Goal: Task Accomplishment & Management: Complete application form

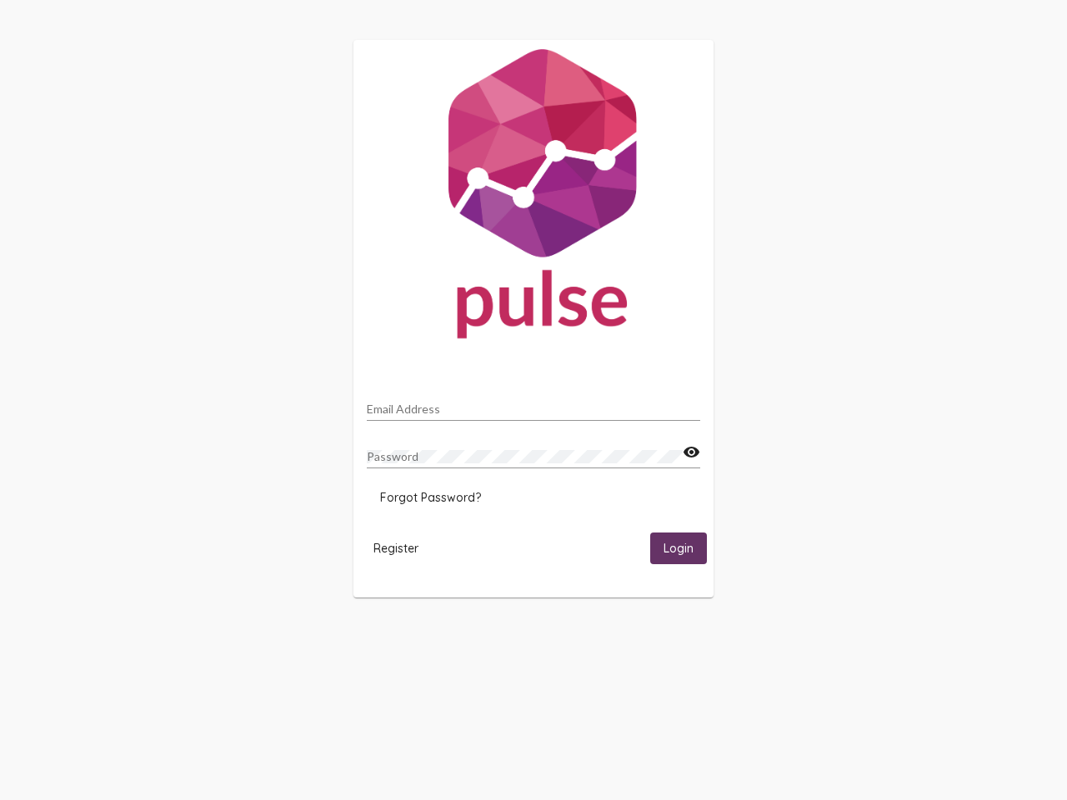
click at [534, 404] on input "Email Address" at bounding box center [533, 409] width 333 height 13
click at [691, 453] on mat-icon "visibility" at bounding box center [692, 453] width 18 height 20
click at [430, 498] on span "Forgot Password?" at bounding box center [430, 497] width 101 height 15
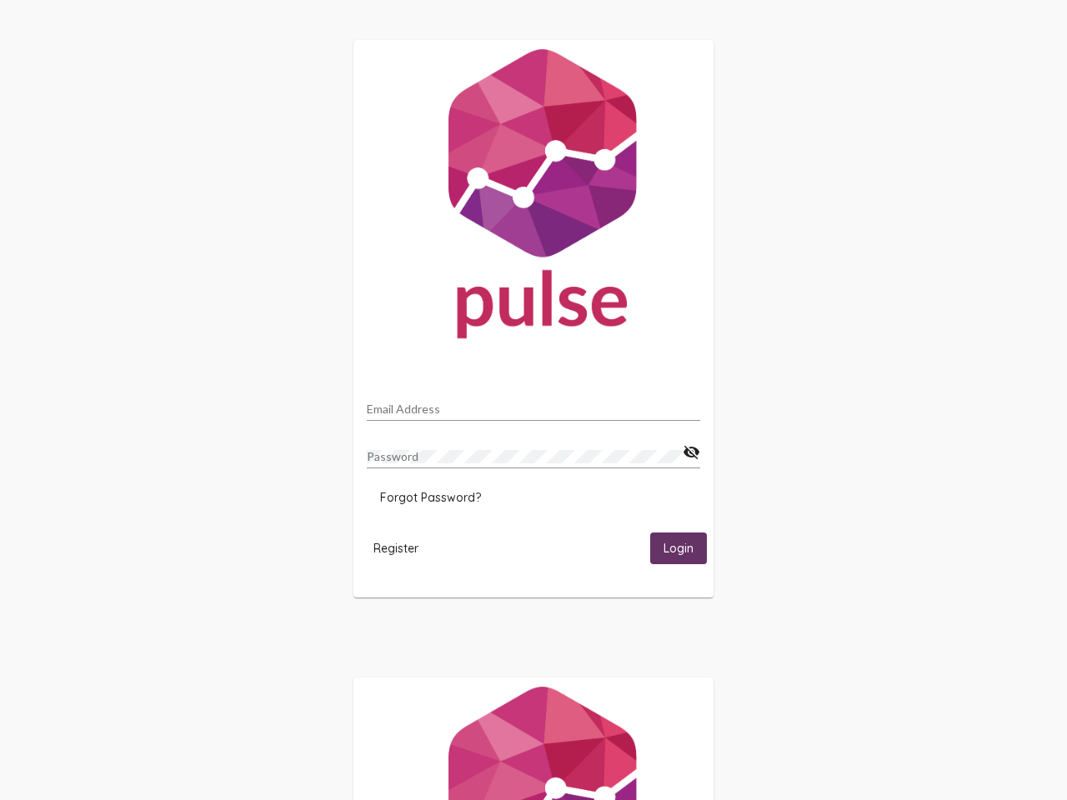
click at [396, 548] on span "Register" at bounding box center [396, 548] width 45 height 15
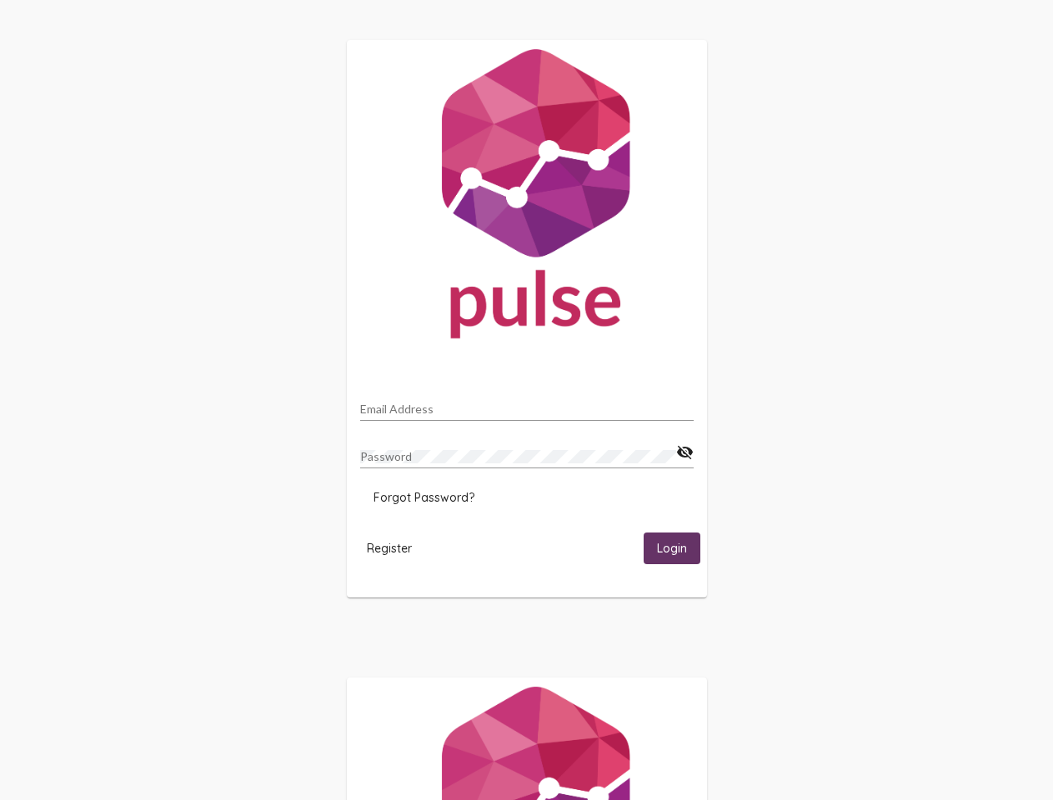
click at [679, 548] on span "Login" at bounding box center [672, 549] width 30 height 15
